Goal: Task Accomplishment & Management: Manage account settings

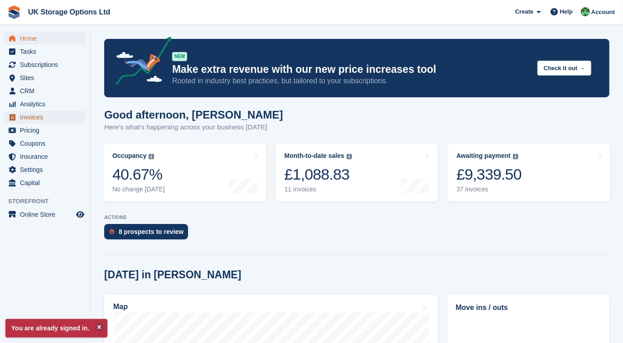
click at [34, 120] on span "Invoices" at bounding box center [47, 117] width 54 height 13
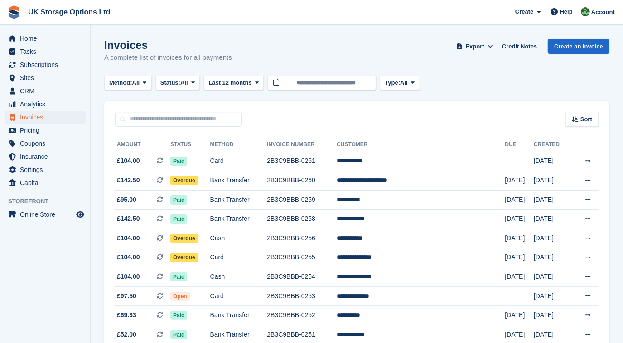
drag, startPoint x: 242, startPoint y: 257, endPoint x: 446, endPoint y: 92, distance: 263.0
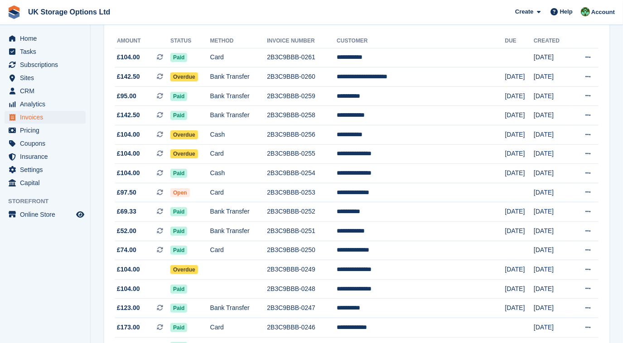
scroll to position [107, 0]
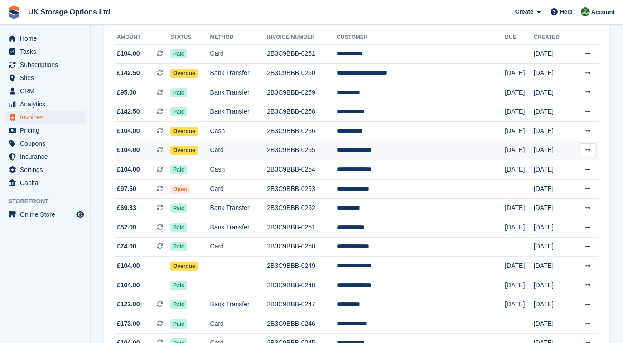
click at [245, 153] on td "Card" at bounding box center [238, 150] width 57 height 19
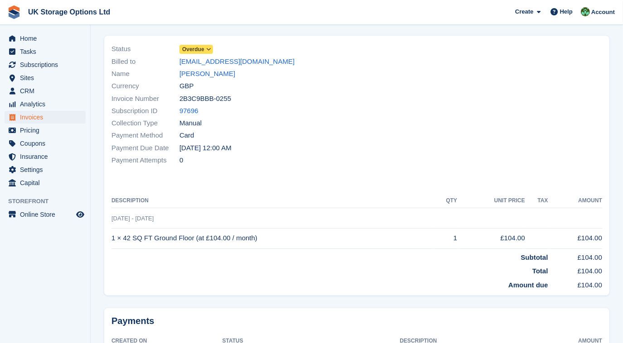
scroll to position [55, 0]
click at [194, 110] on link "97696" at bounding box center [188, 112] width 19 height 10
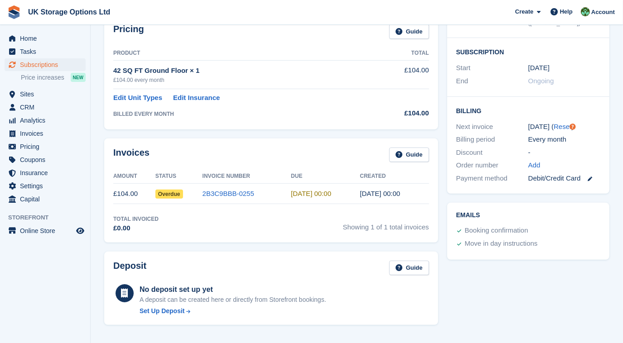
scroll to position [153, 0]
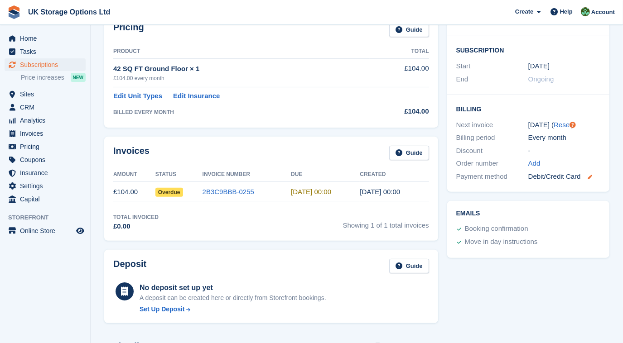
click at [590, 175] on icon at bounding box center [590, 177] width 5 height 5
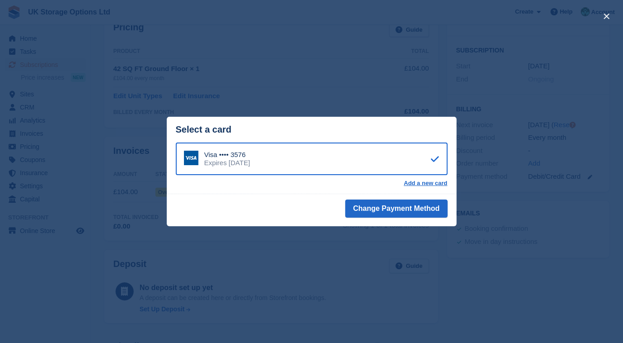
click at [486, 193] on div "close" at bounding box center [311, 171] width 623 height 343
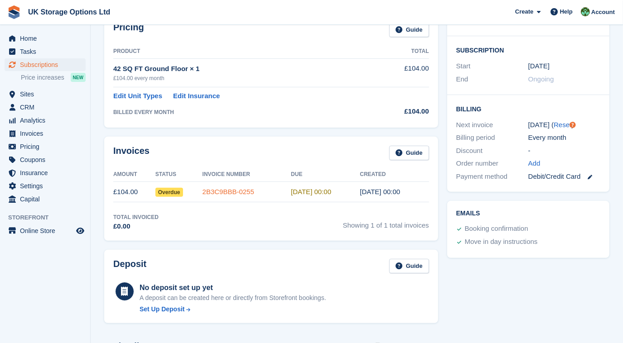
click at [241, 189] on link "2B3C9BBB-0255" at bounding box center [228, 192] width 52 height 8
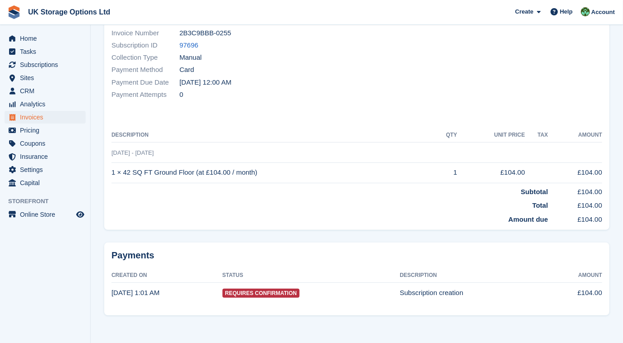
scroll to position [123, 0]
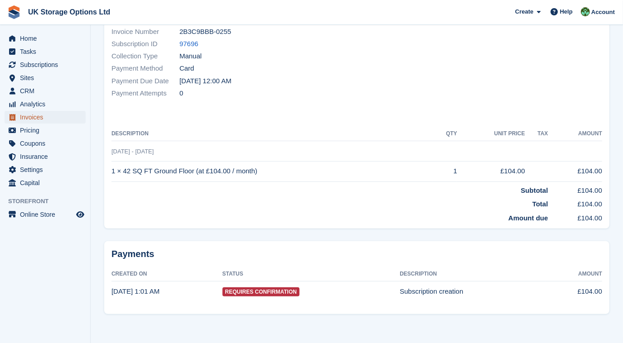
click at [33, 116] on span "Invoices" at bounding box center [47, 117] width 54 height 13
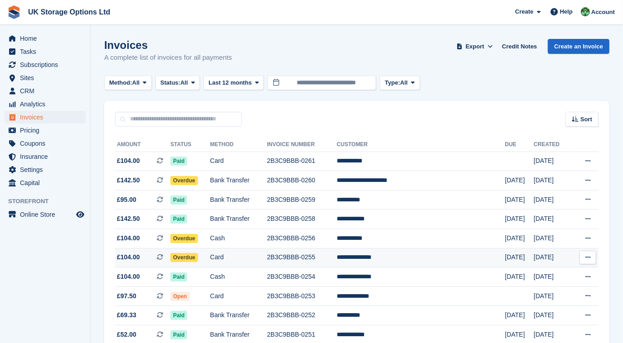
click at [323, 260] on td "2B3C9BBB-0255" at bounding box center [302, 257] width 70 height 19
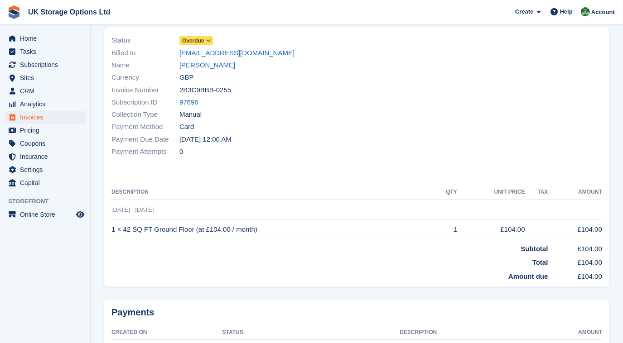
scroll to position [64, 0]
click at [185, 104] on link "97696" at bounding box center [188, 103] width 19 height 10
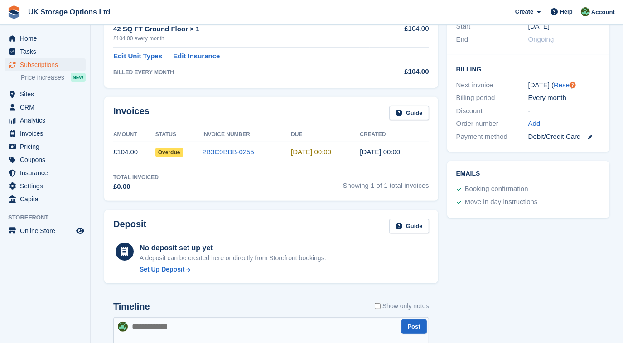
scroll to position [195, 0]
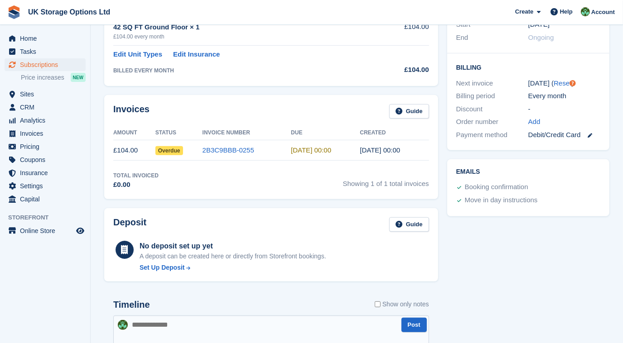
click at [587, 130] on link at bounding box center [586, 135] width 12 height 10
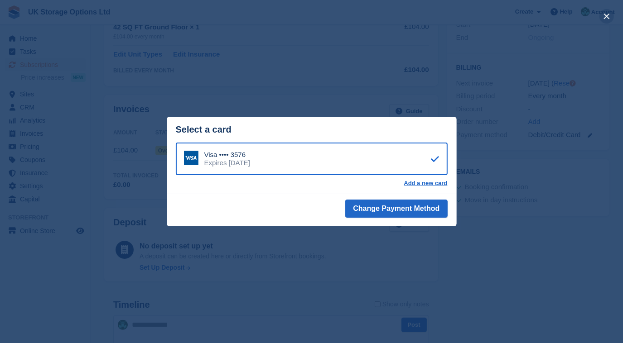
click at [604, 17] on button "close" at bounding box center [606, 16] width 14 height 14
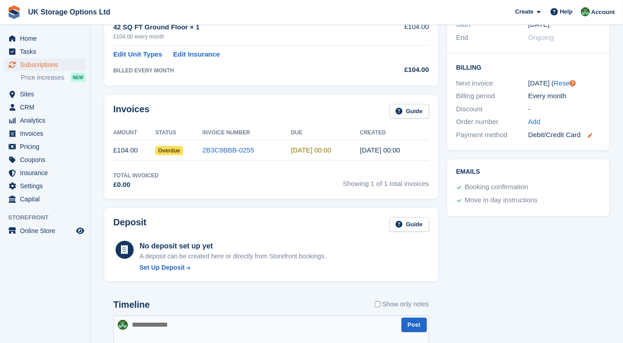
click at [588, 133] on icon at bounding box center [590, 135] width 5 height 5
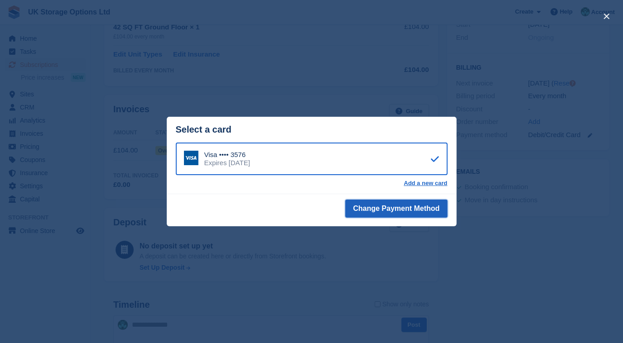
click at [391, 214] on button "Change Payment Method" at bounding box center [396, 209] width 102 height 18
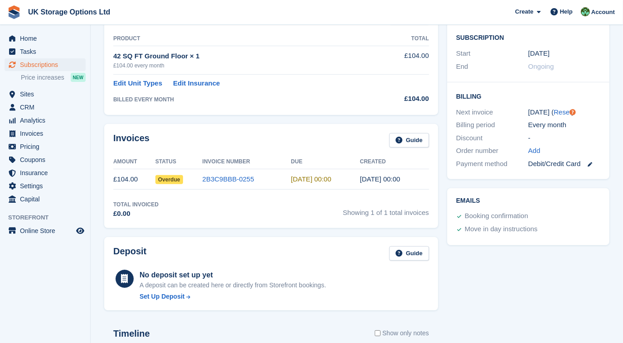
scroll to position [124, 0]
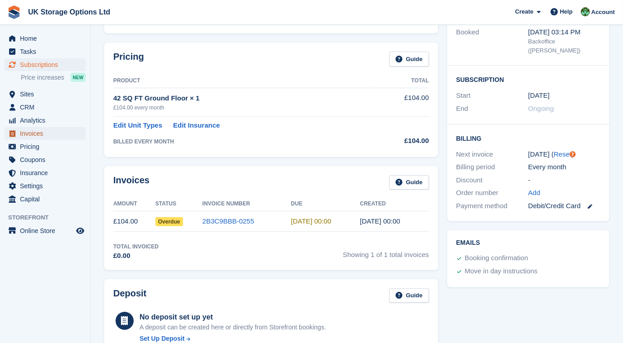
click at [32, 135] on span "Invoices" at bounding box center [47, 133] width 54 height 13
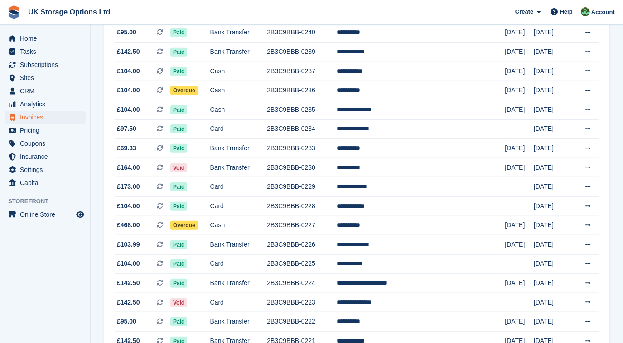
scroll to position [516, 0]
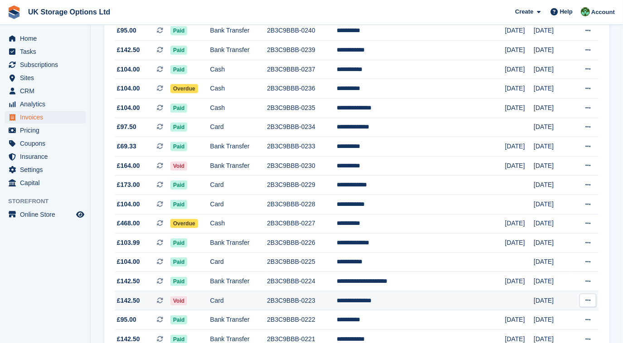
click at [258, 302] on td "Card" at bounding box center [238, 300] width 57 height 19
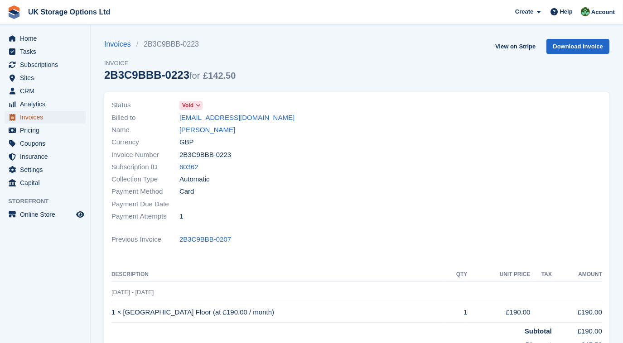
click at [52, 116] on span "Invoices" at bounding box center [47, 117] width 54 height 13
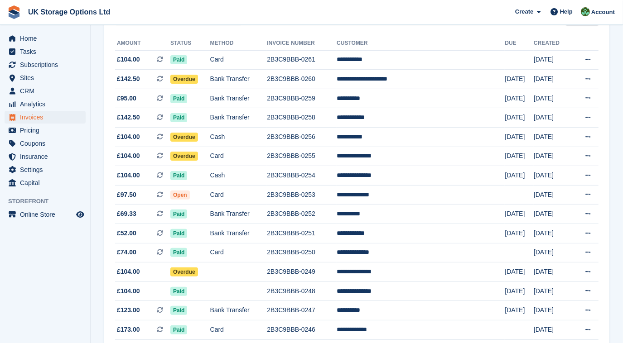
scroll to position [104, 0]
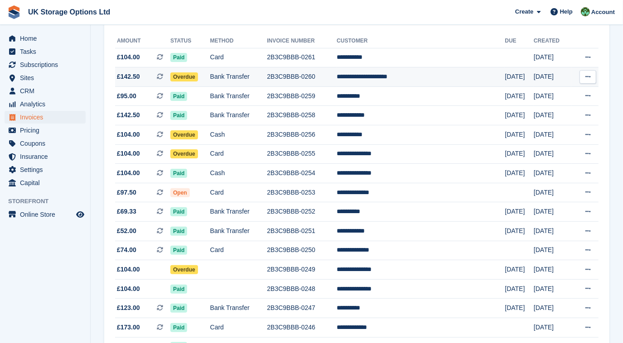
click at [198, 77] on span "Overdue" at bounding box center [184, 76] width 28 height 9
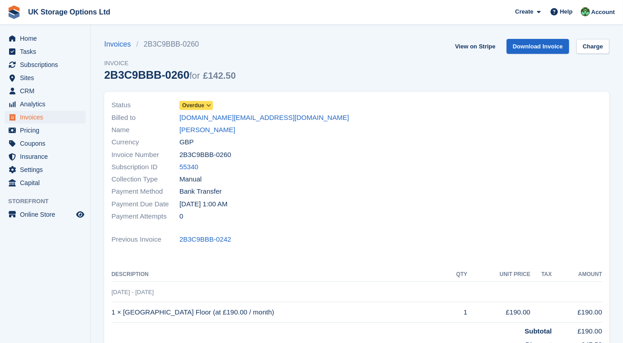
click at [208, 105] on icon at bounding box center [208, 105] width 5 height 5
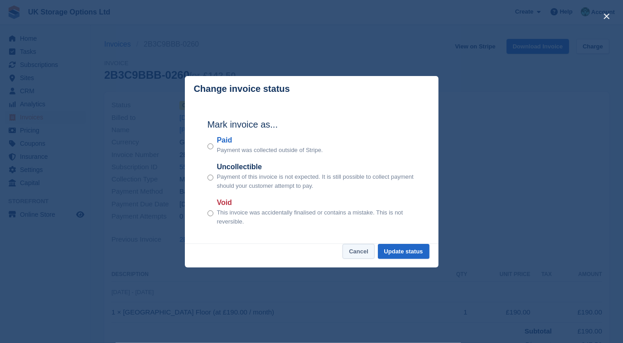
click at [361, 251] on button "Cancel" at bounding box center [358, 251] width 32 height 15
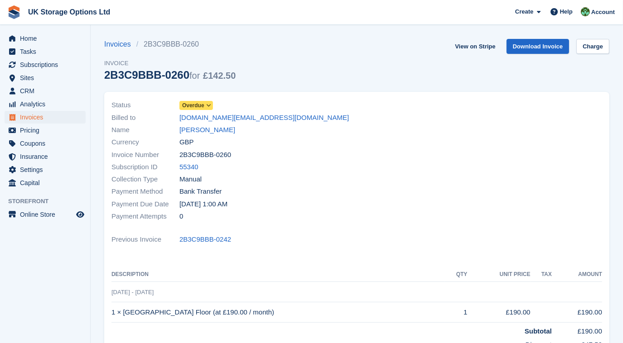
click at [209, 105] on icon at bounding box center [208, 105] width 5 height 5
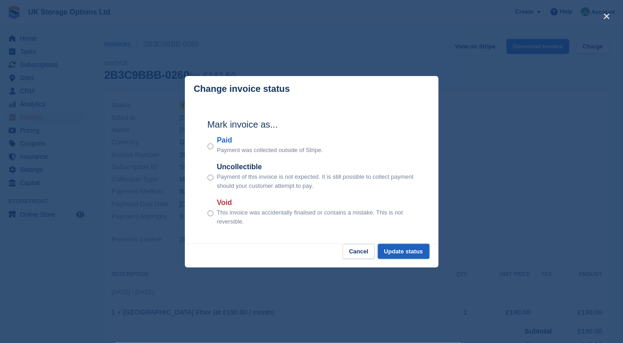
click at [388, 255] on button "Update status" at bounding box center [404, 251] width 52 height 15
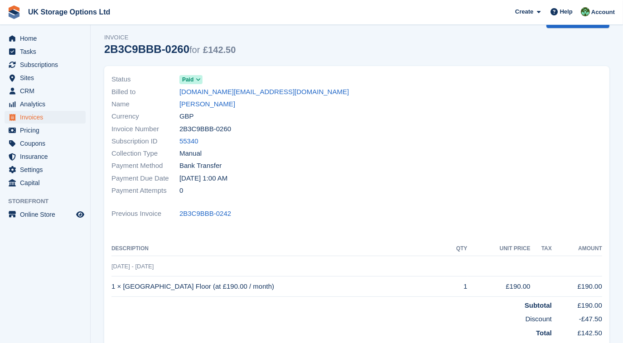
scroll to position [25, 0]
click at [32, 120] on span "Invoices" at bounding box center [47, 117] width 54 height 13
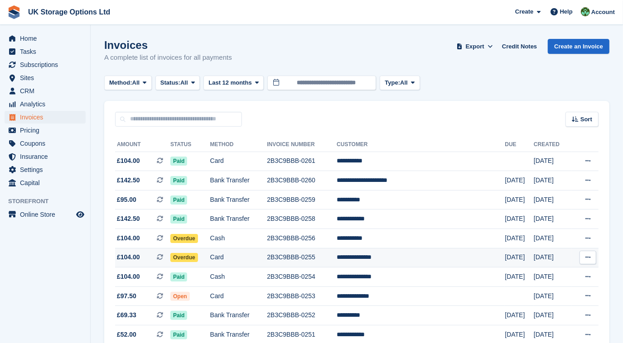
click at [229, 255] on td "Card" at bounding box center [238, 257] width 57 height 19
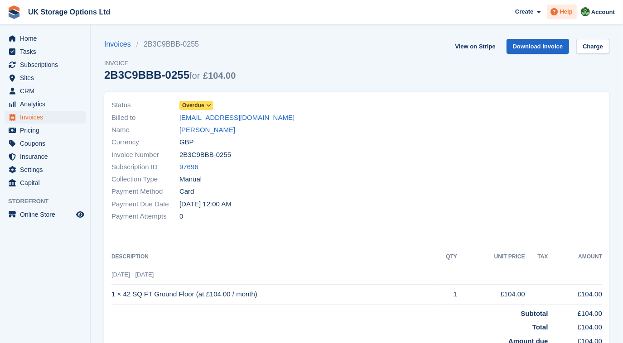
click at [556, 10] on icon at bounding box center [554, 11] width 7 height 7
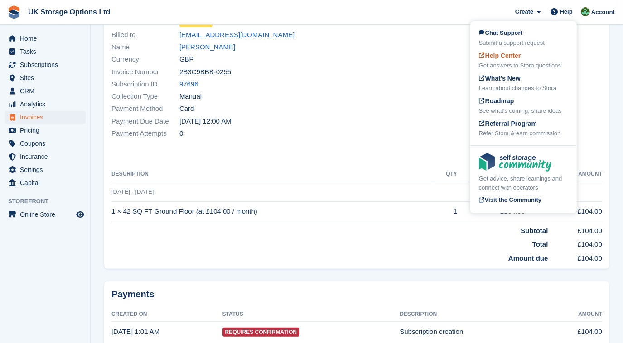
scroll to position [123, 0]
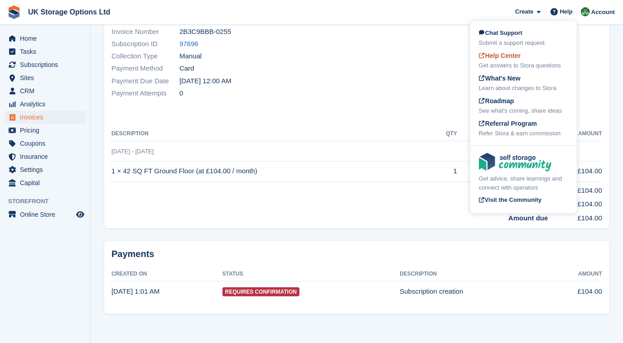
click at [498, 68] on div "Get answers to Stora questions" at bounding box center [523, 65] width 89 height 9
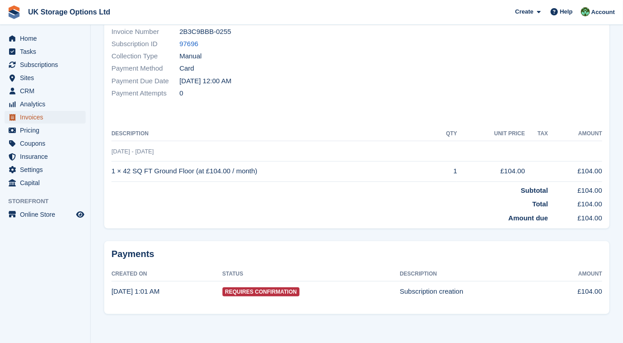
click at [34, 116] on span "Invoices" at bounding box center [47, 117] width 54 height 13
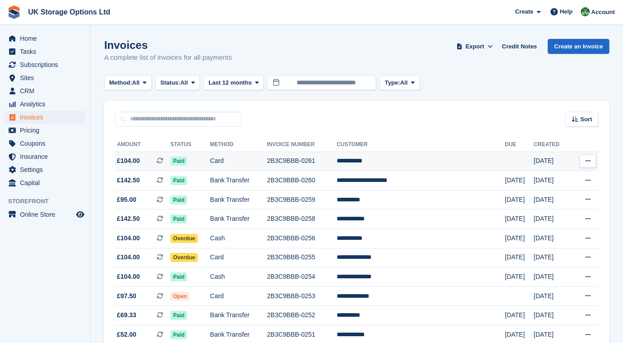
click at [232, 159] on td "Card" at bounding box center [238, 161] width 57 height 19
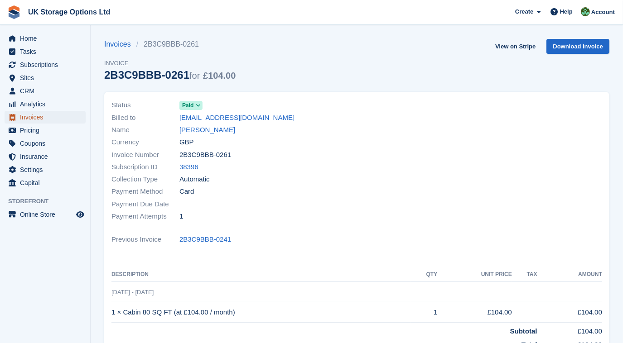
click at [29, 118] on span "Invoices" at bounding box center [47, 117] width 54 height 13
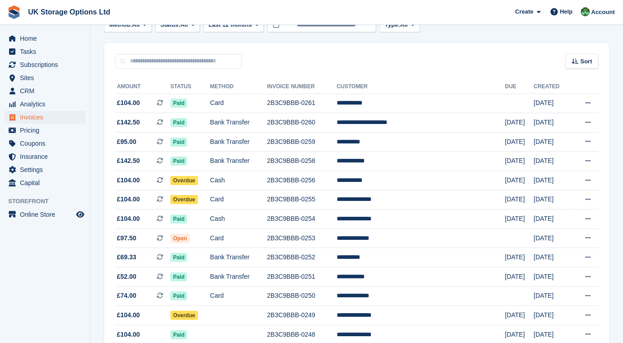
scroll to position [60, 0]
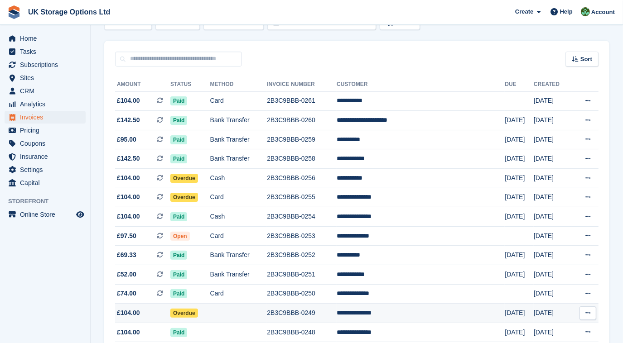
click at [267, 311] on td at bounding box center [238, 313] width 57 height 19
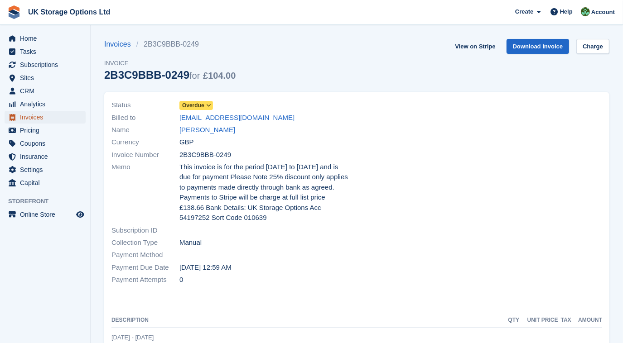
click at [40, 116] on span "Invoices" at bounding box center [47, 117] width 54 height 13
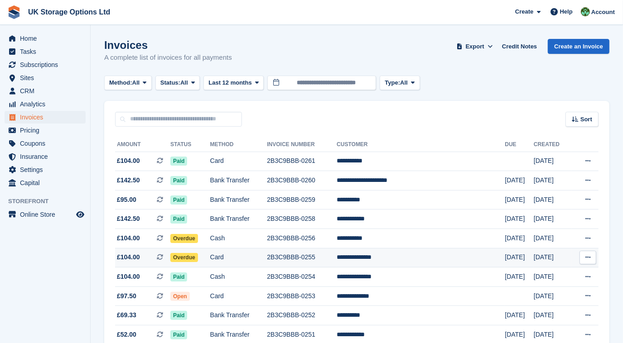
click at [235, 259] on td "Card" at bounding box center [238, 257] width 57 height 19
